Goal: Transaction & Acquisition: Book appointment/travel/reservation

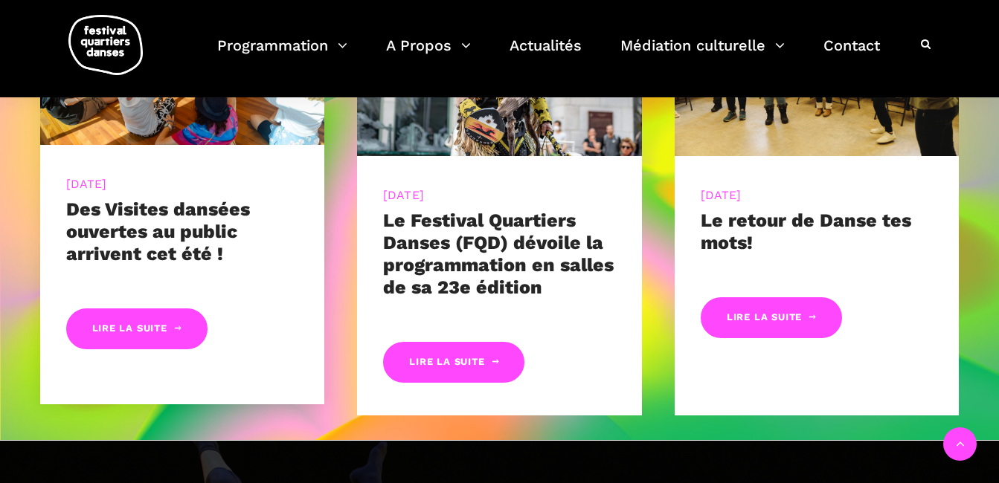
scroll to position [714, 0]
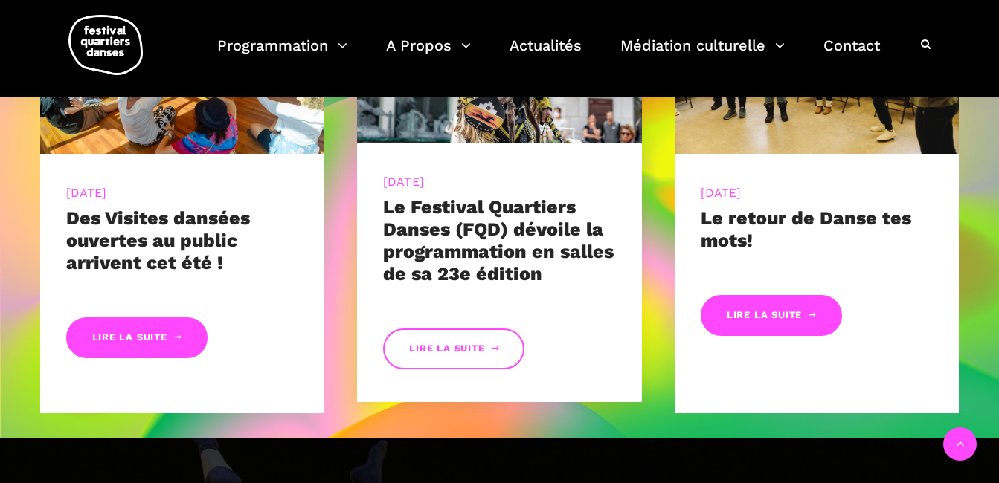
click at [452, 353] on link "Lire la suite" at bounding box center [453, 349] width 141 height 41
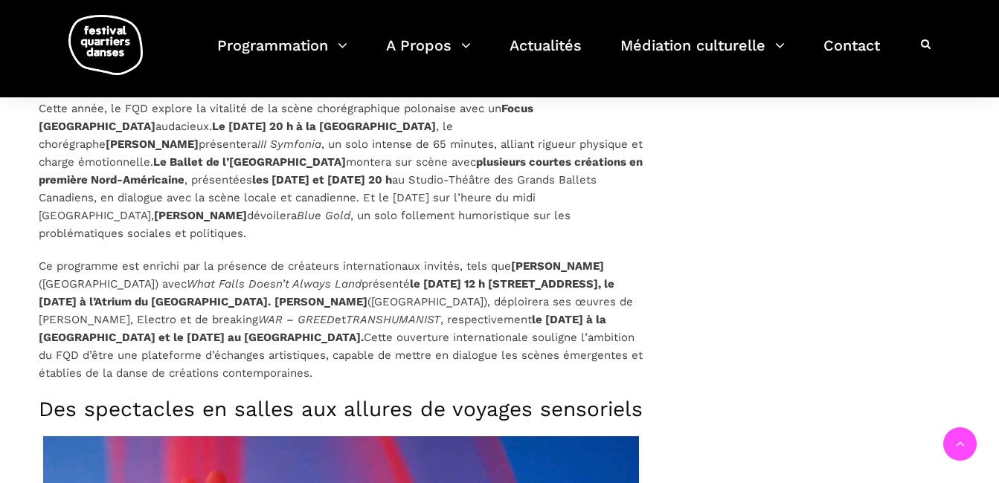
scroll to position [2936, 0]
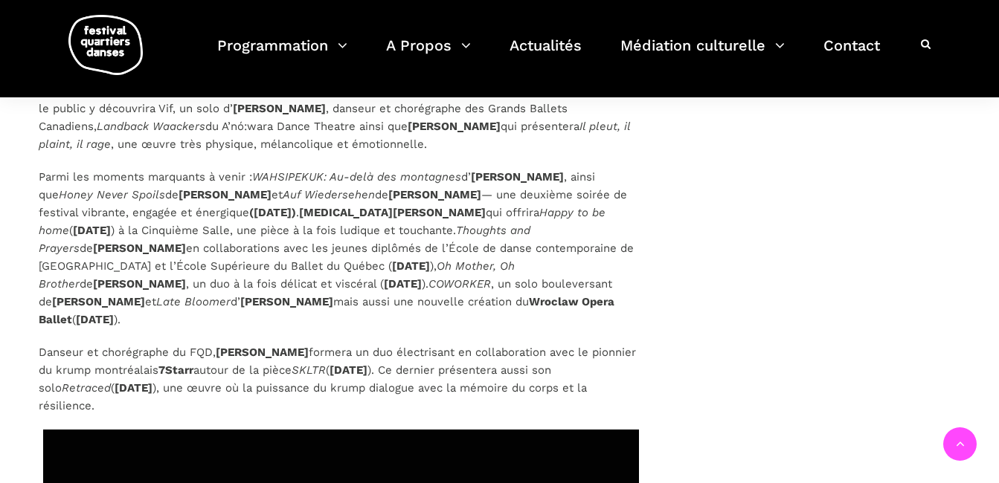
scroll to position [4066, 0]
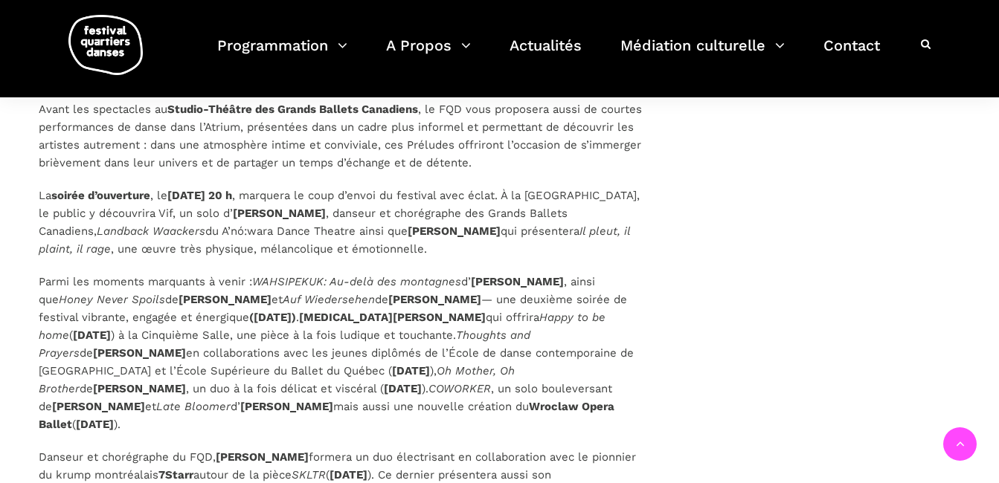
scroll to position [3952, 0]
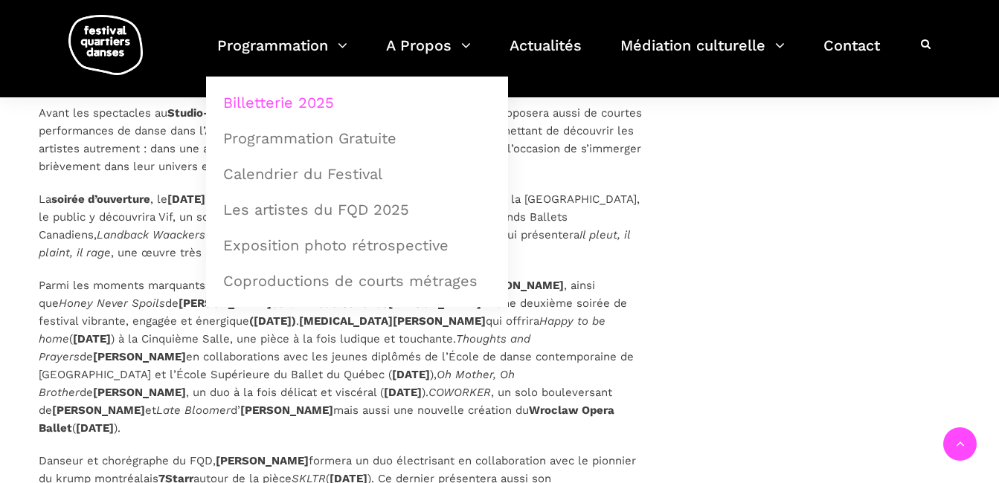
click at [321, 99] on link "Billetterie 2025" at bounding box center [357, 103] width 286 height 34
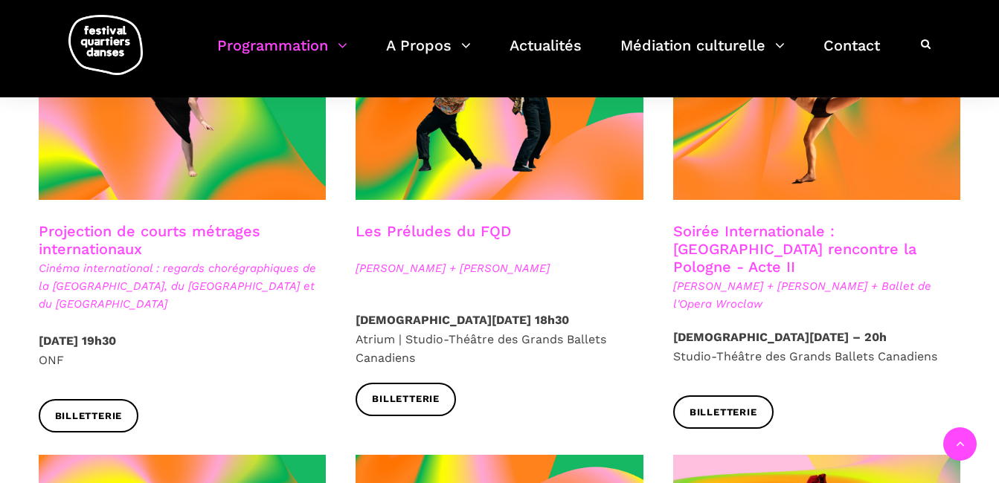
scroll to position [1354, 0]
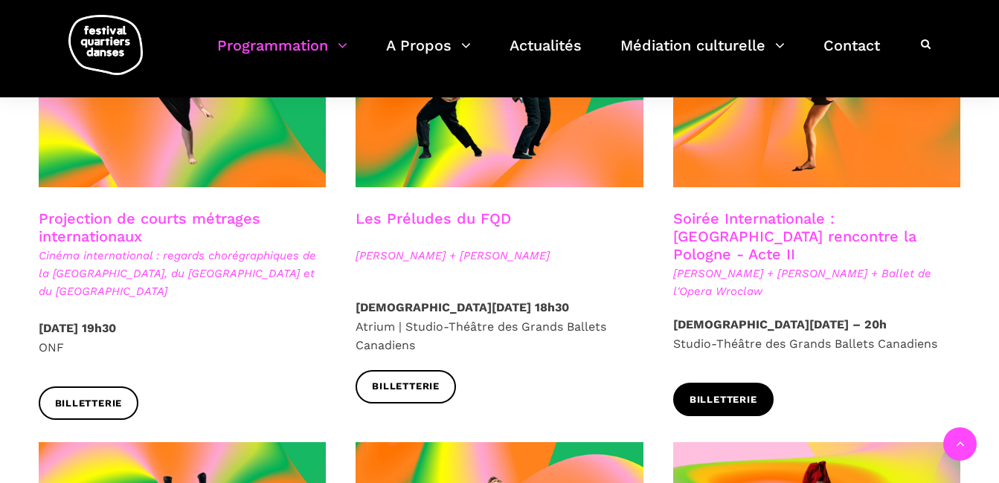
click at [756, 393] on span "Billetterie" at bounding box center [724, 401] width 68 height 16
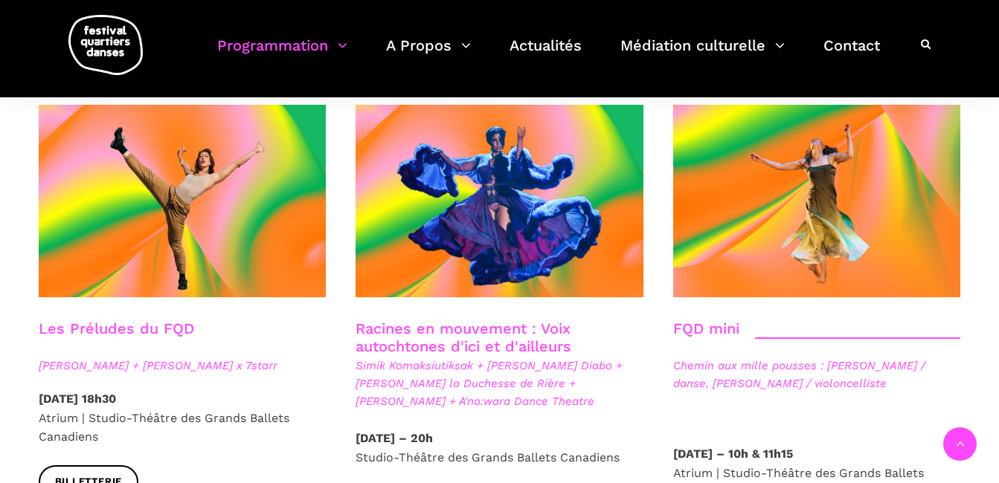
scroll to position [2147, 0]
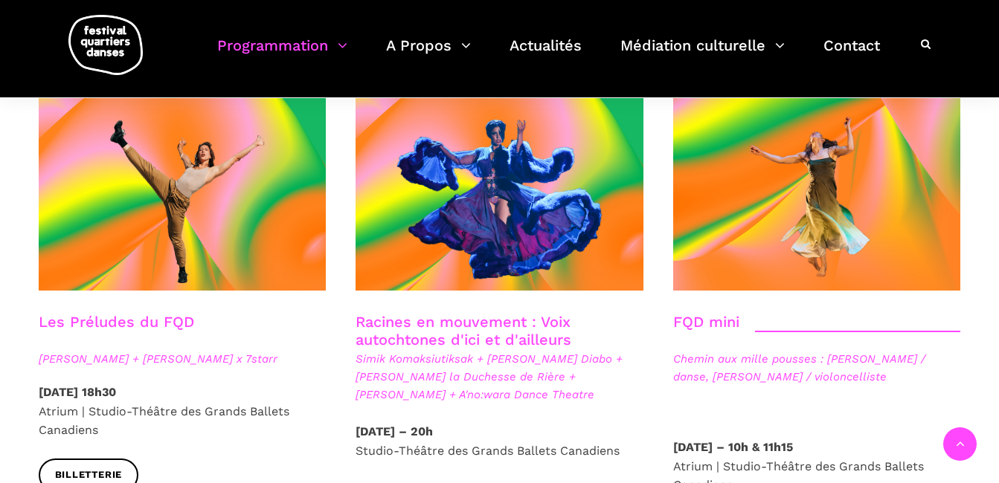
click at [148, 313] on link "Les Préludes du FQD" at bounding box center [116, 322] width 155 height 18
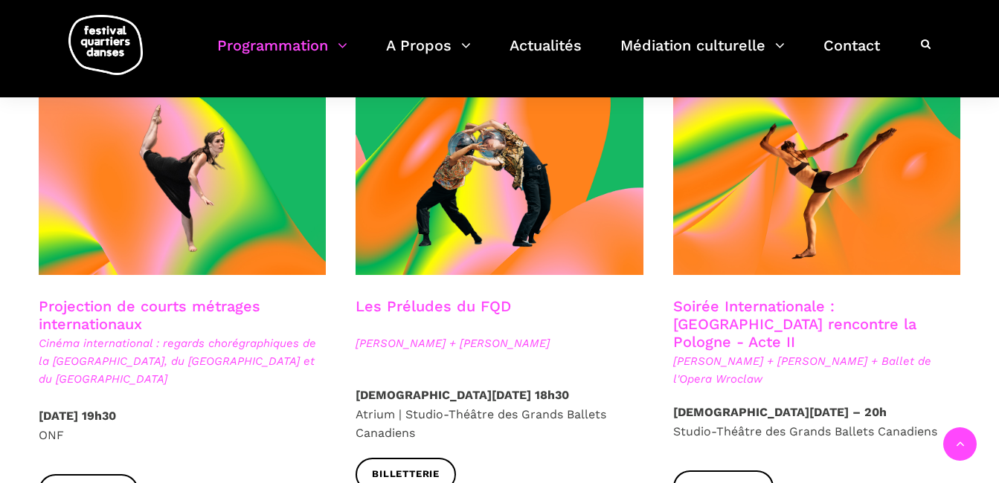
scroll to position [1265, 0]
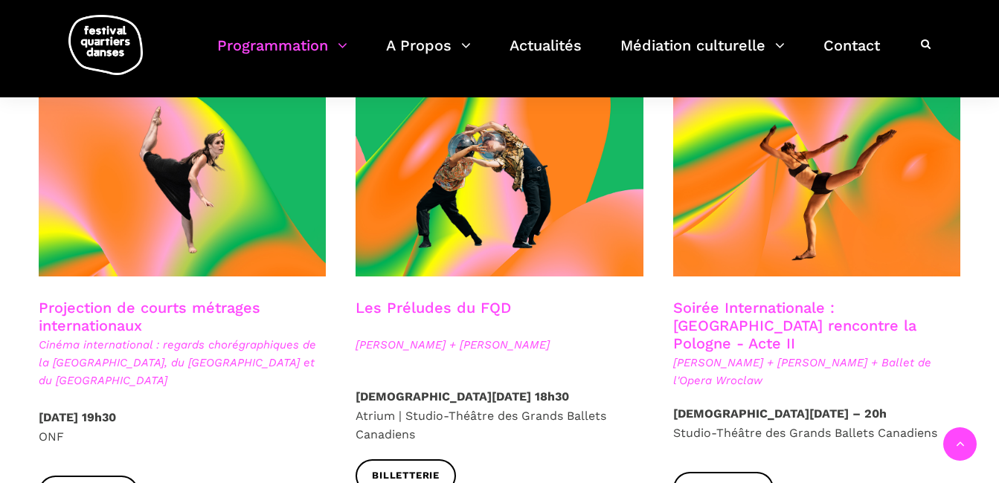
click at [175, 299] on h3 "Projection de courts métrages internationaux" at bounding box center [183, 317] width 288 height 37
click at [111, 311] on h3 "Projection de courts métrages internationaux" at bounding box center [183, 317] width 288 height 37
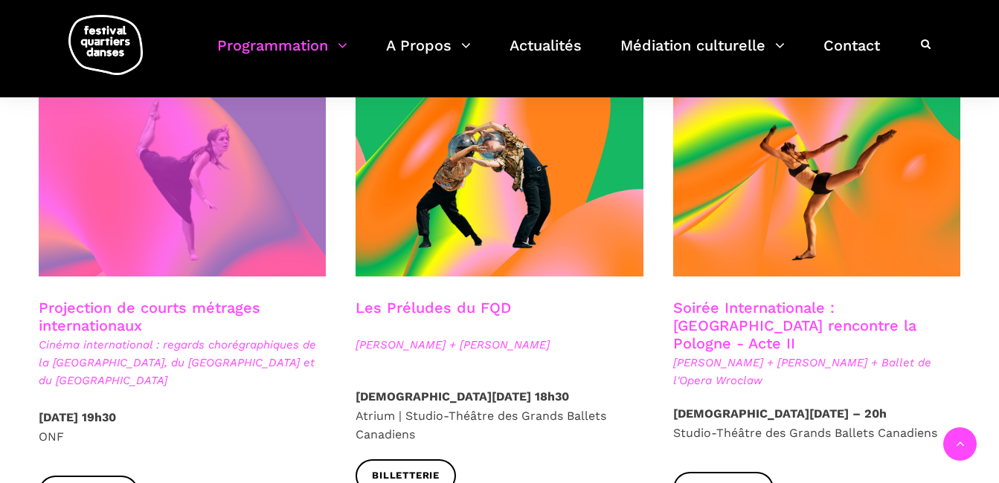
click at [148, 212] on span at bounding box center [183, 180] width 288 height 193
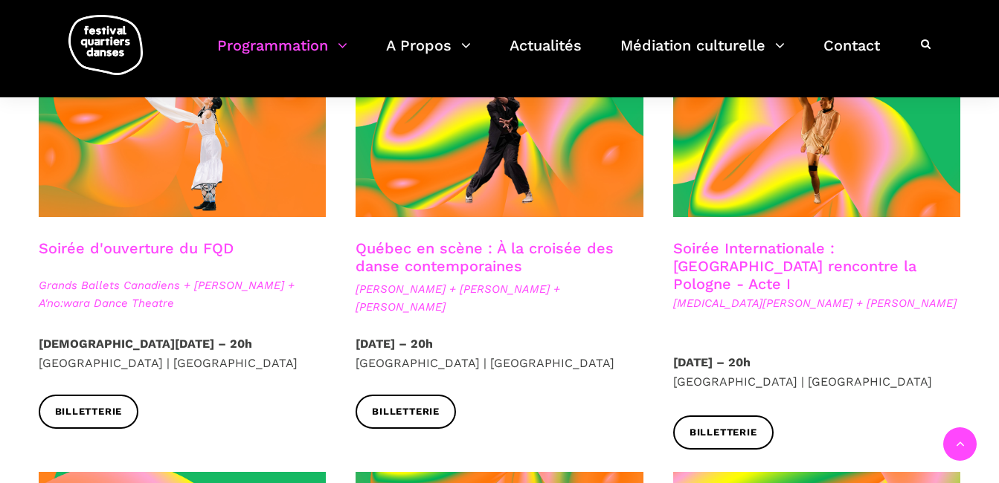
scroll to position [441, 0]
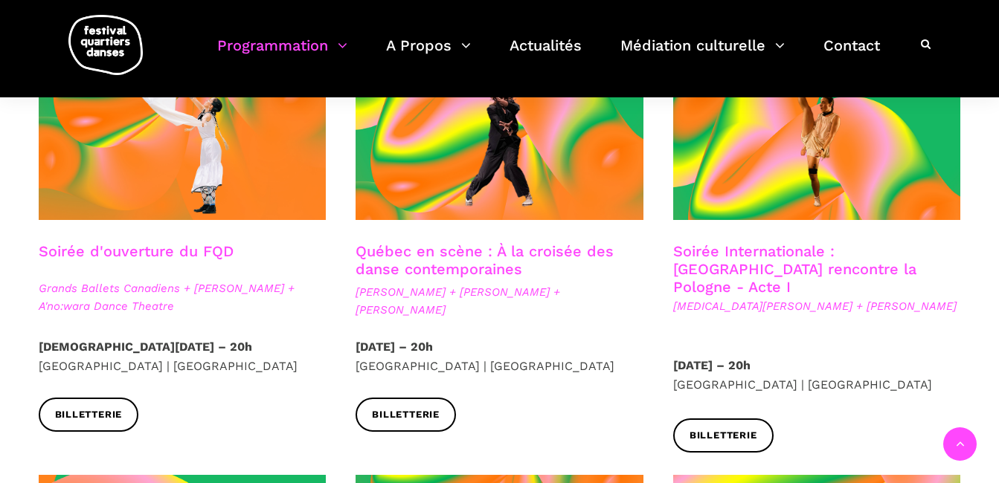
click at [735, 267] on link "Soirée Internationale : Montréal rencontre la Pologne - Acte I" at bounding box center [794, 269] width 243 height 54
click at [450, 257] on link "Québec en scène : À la croisée des danse contemporaines" at bounding box center [485, 260] width 258 height 36
click at [220, 246] on link "Soirée d'ouverture du FQD" at bounding box center [136, 251] width 195 height 18
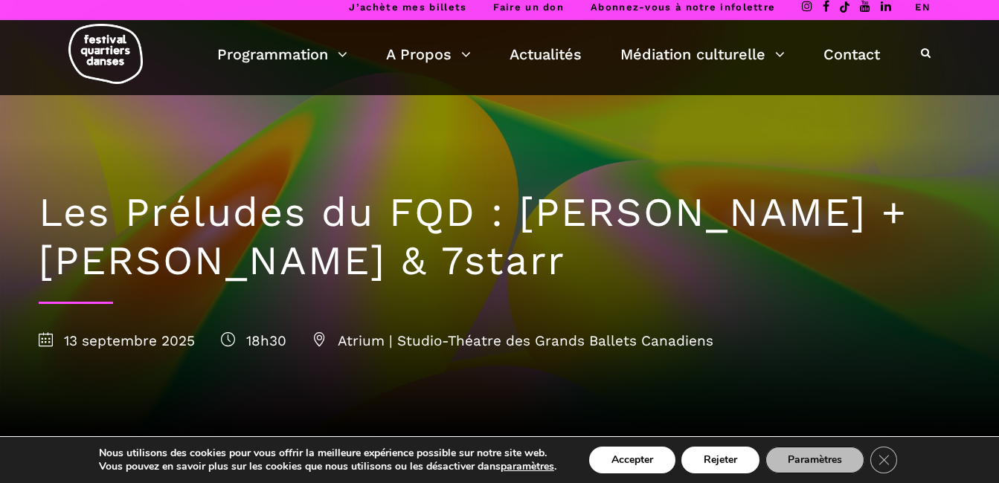
scroll to position [10, 0]
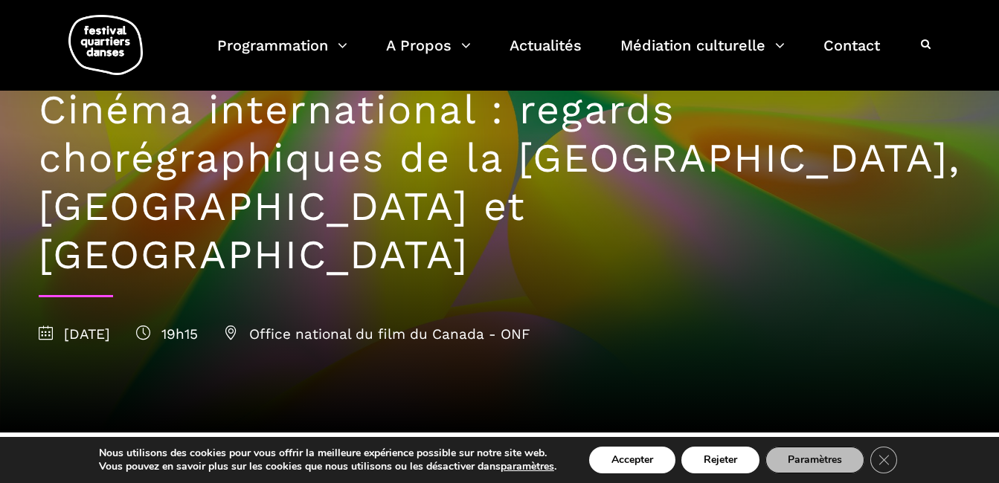
scroll to position [99, 0]
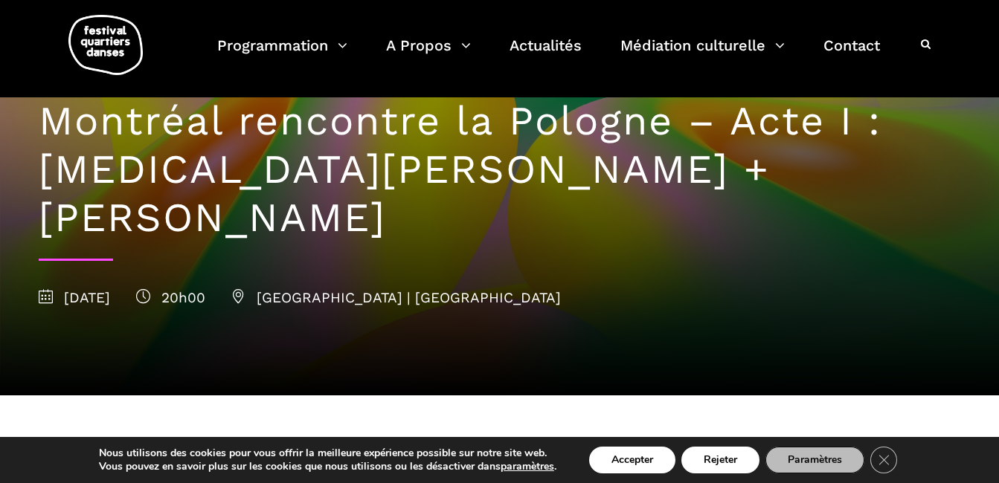
scroll to position [60, 0]
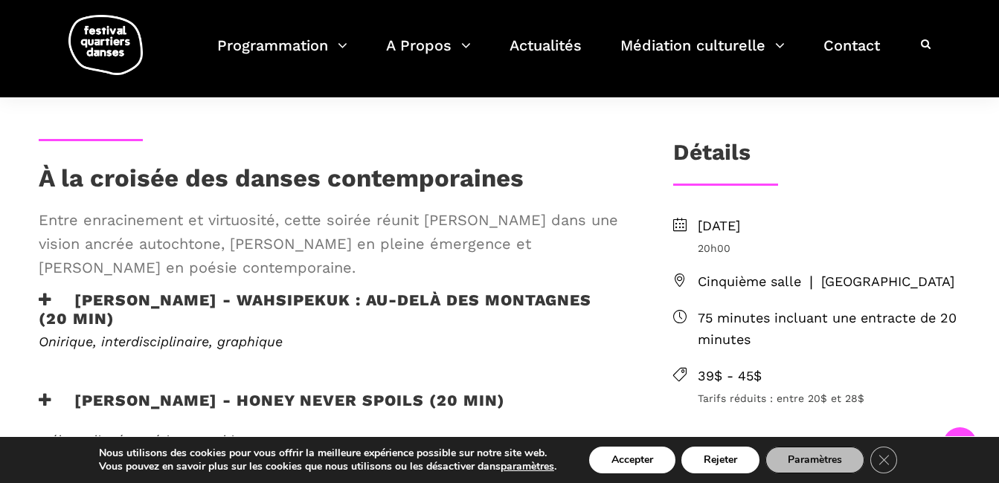
scroll to position [342, 0]
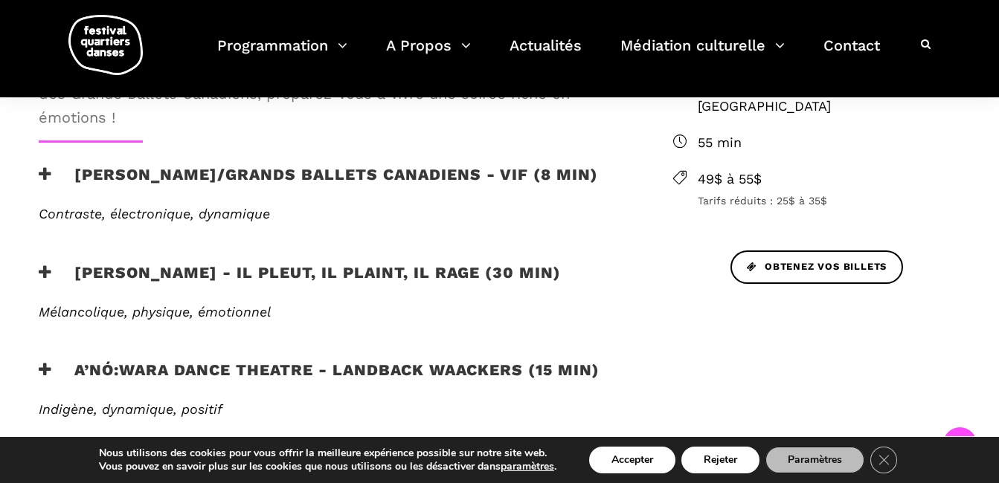
scroll to position [610, 0]
